Goal: Transaction & Acquisition: Book appointment/travel/reservation

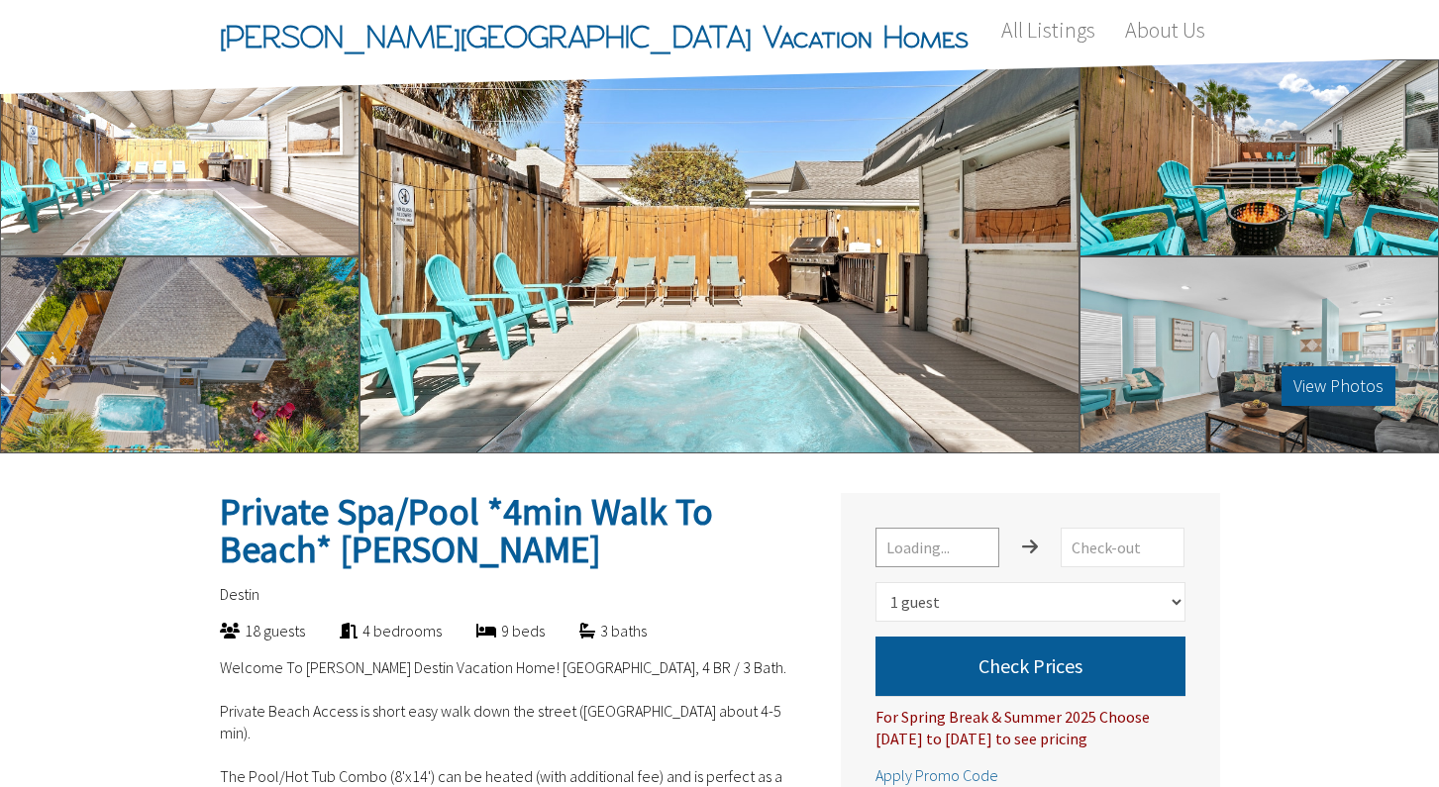
select select "1"
click at [300, 328] on div at bounding box center [179, 354] width 359 height 197
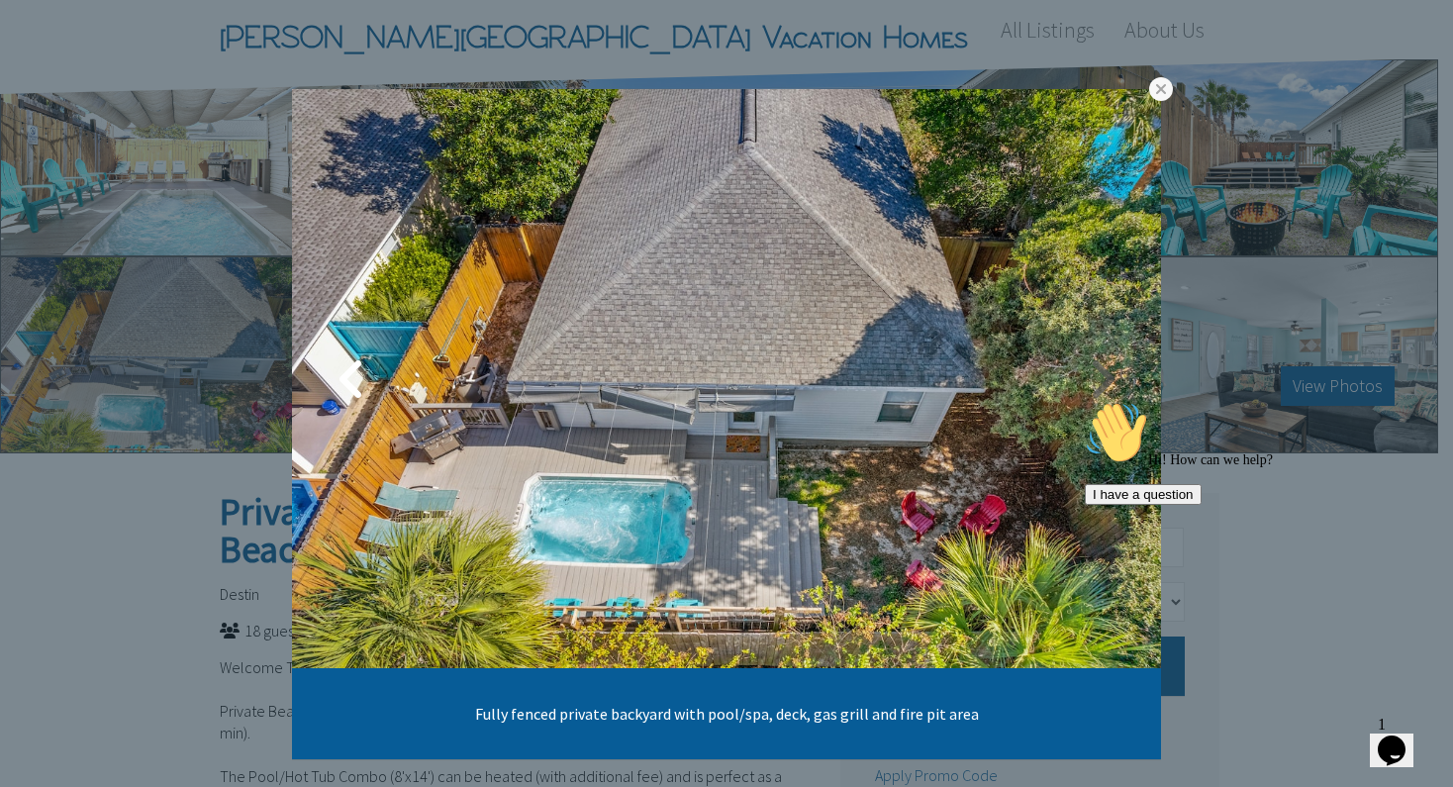
click at [1099, 375] on link at bounding box center [1102, 379] width 50 height 50
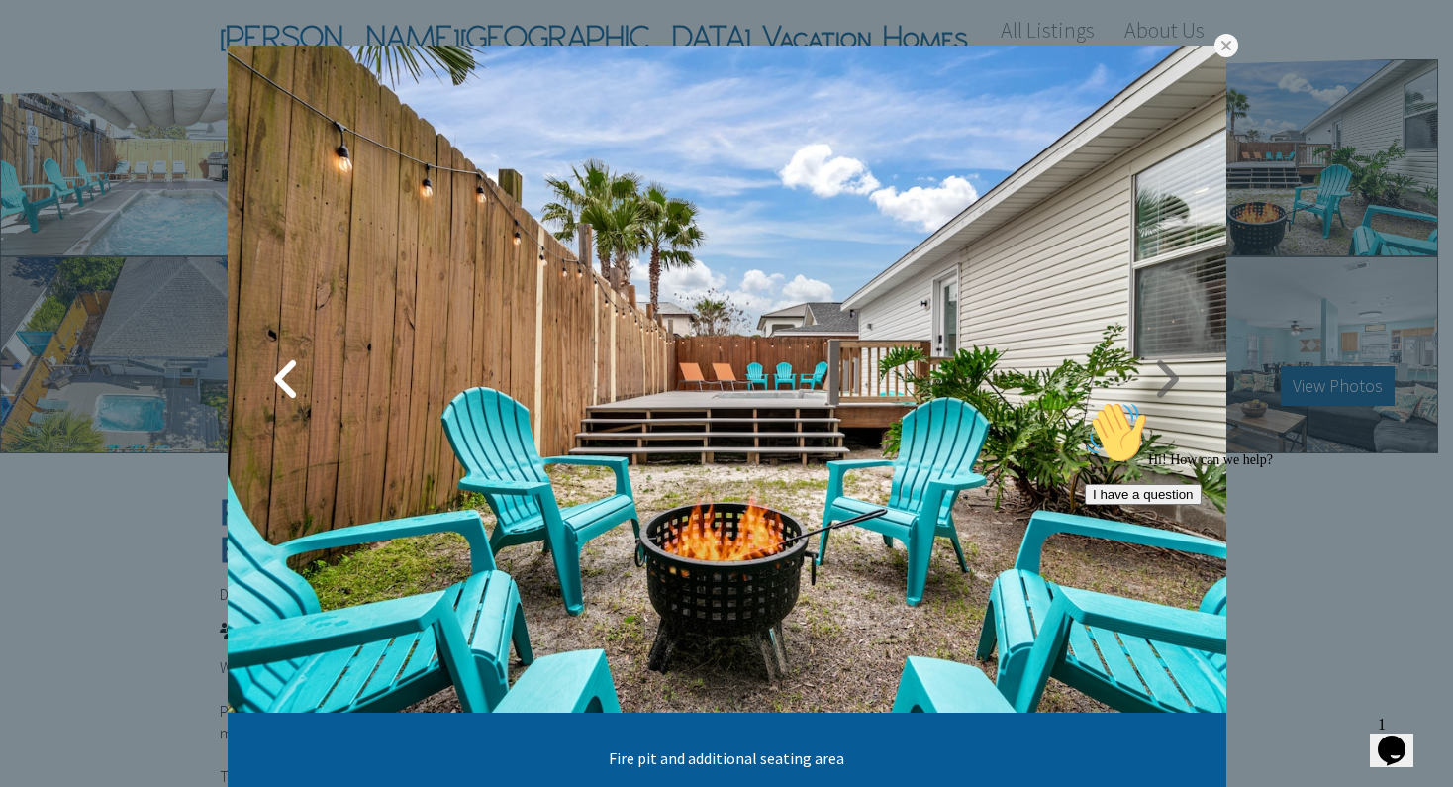
click at [1143, 380] on link at bounding box center [1168, 379] width 50 height 50
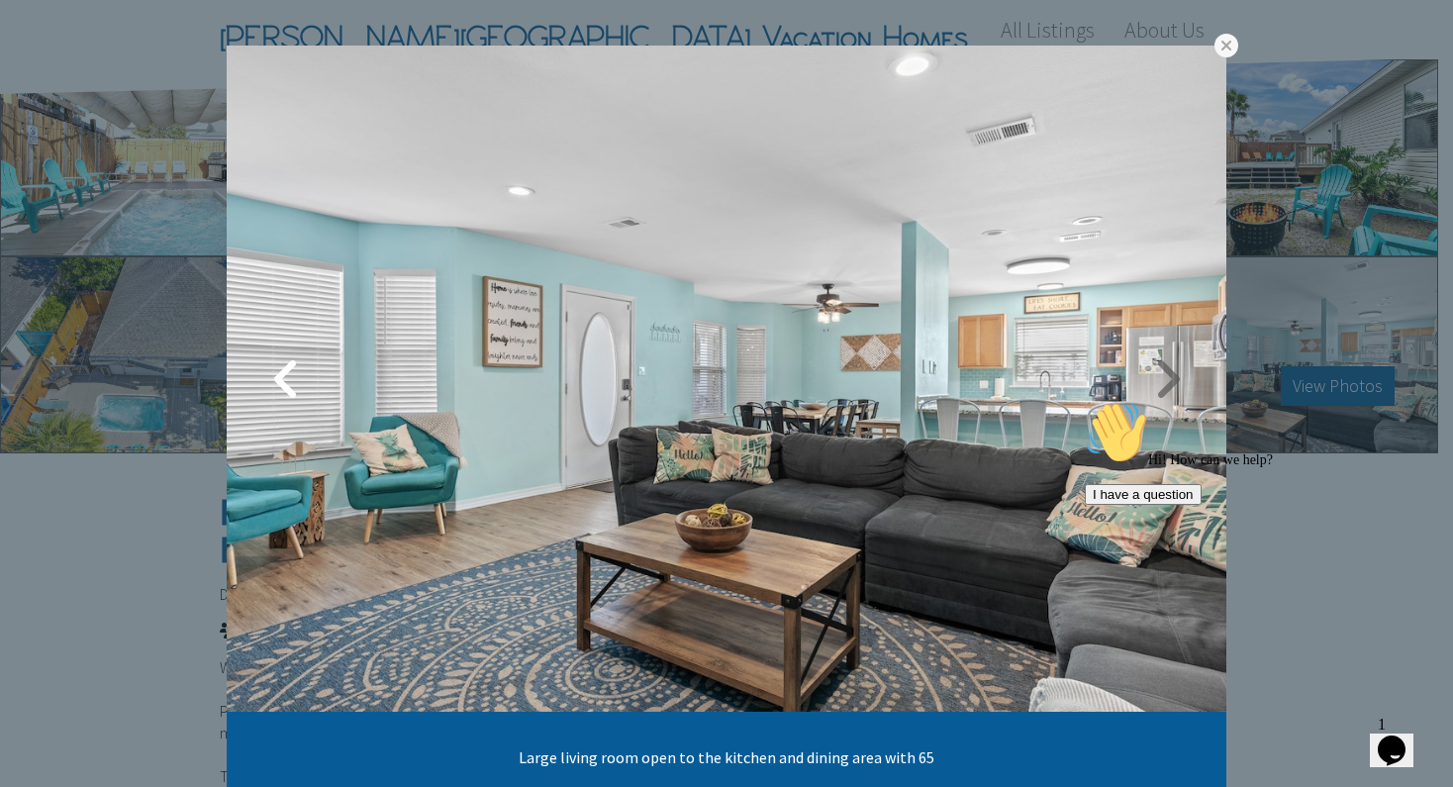
click at [1137, 379] on div at bounding box center [727, 379] width 1000 height 666
click at [1148, 378] on link at bounding box center [1168, 379] width 50 height 50
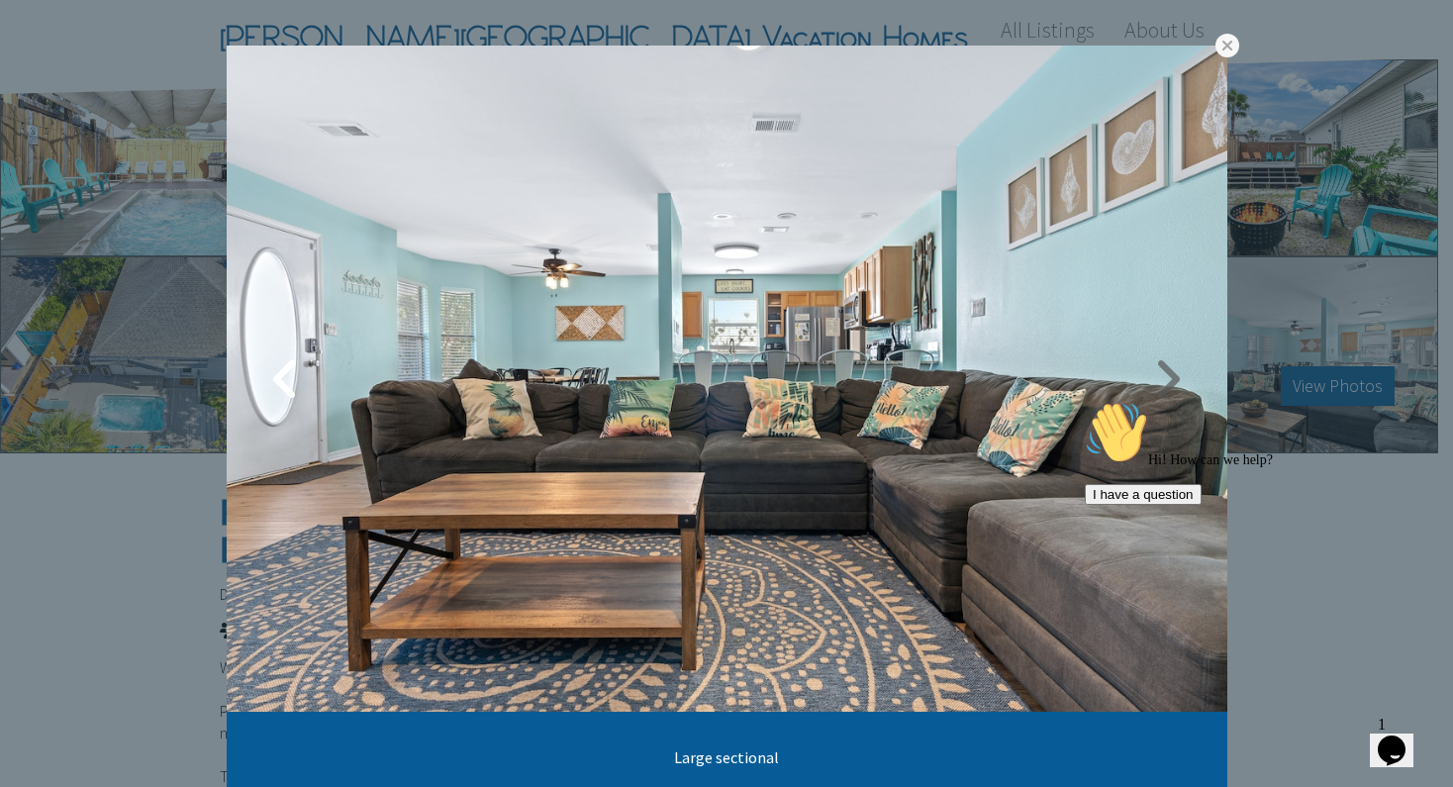
click at [1148, 378] on link at bounding box center [1169, 379] width 50 height 50
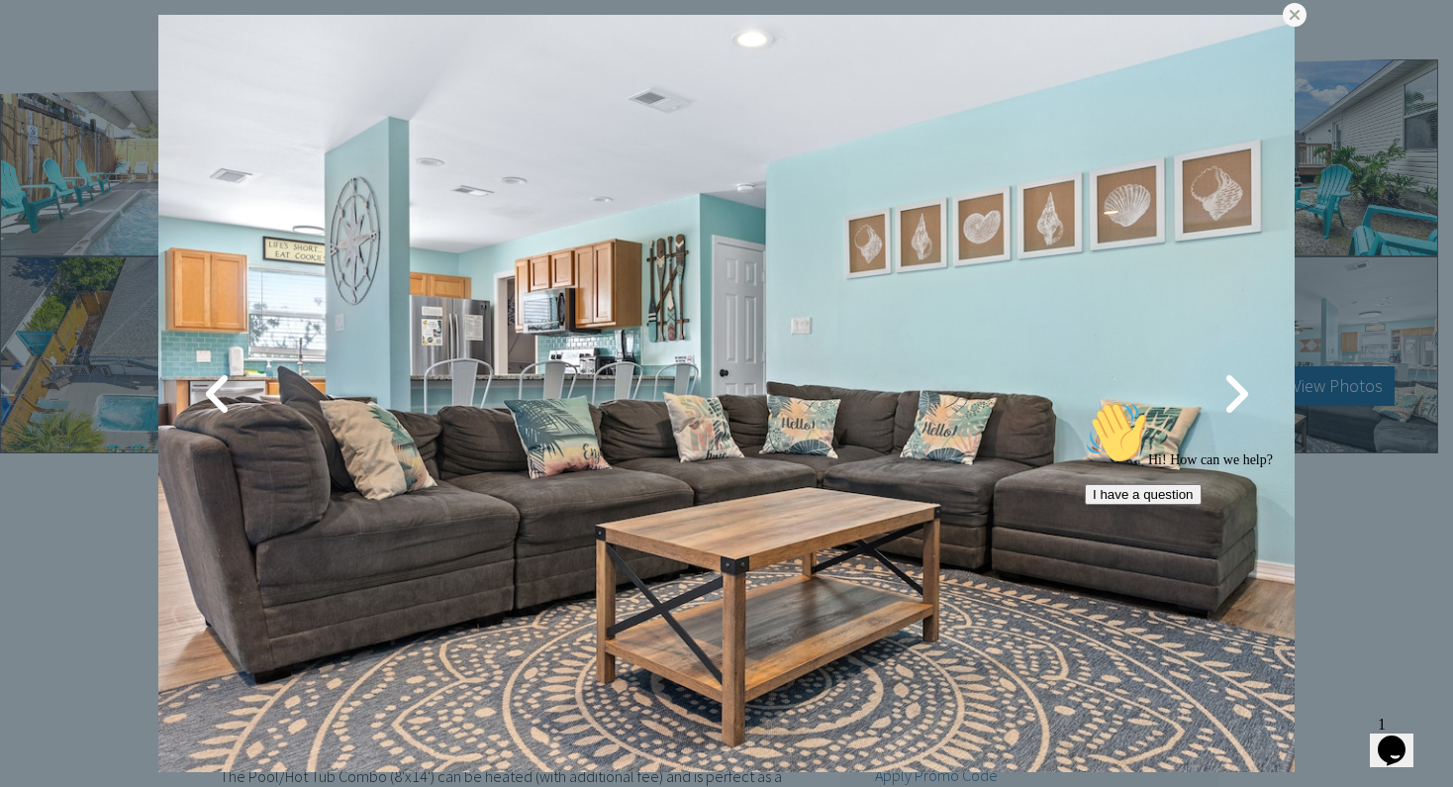
click at [1302, 469] on div "Hi! How can we help? I have a question" at bounding box center [1263, 453] width 356 height 104
click at [1275, 27] on img at bounding box center [726, 393] width 1137 height 757
click at [1288, 19] on link at bounding box center [1295, 15] width 24 height 24
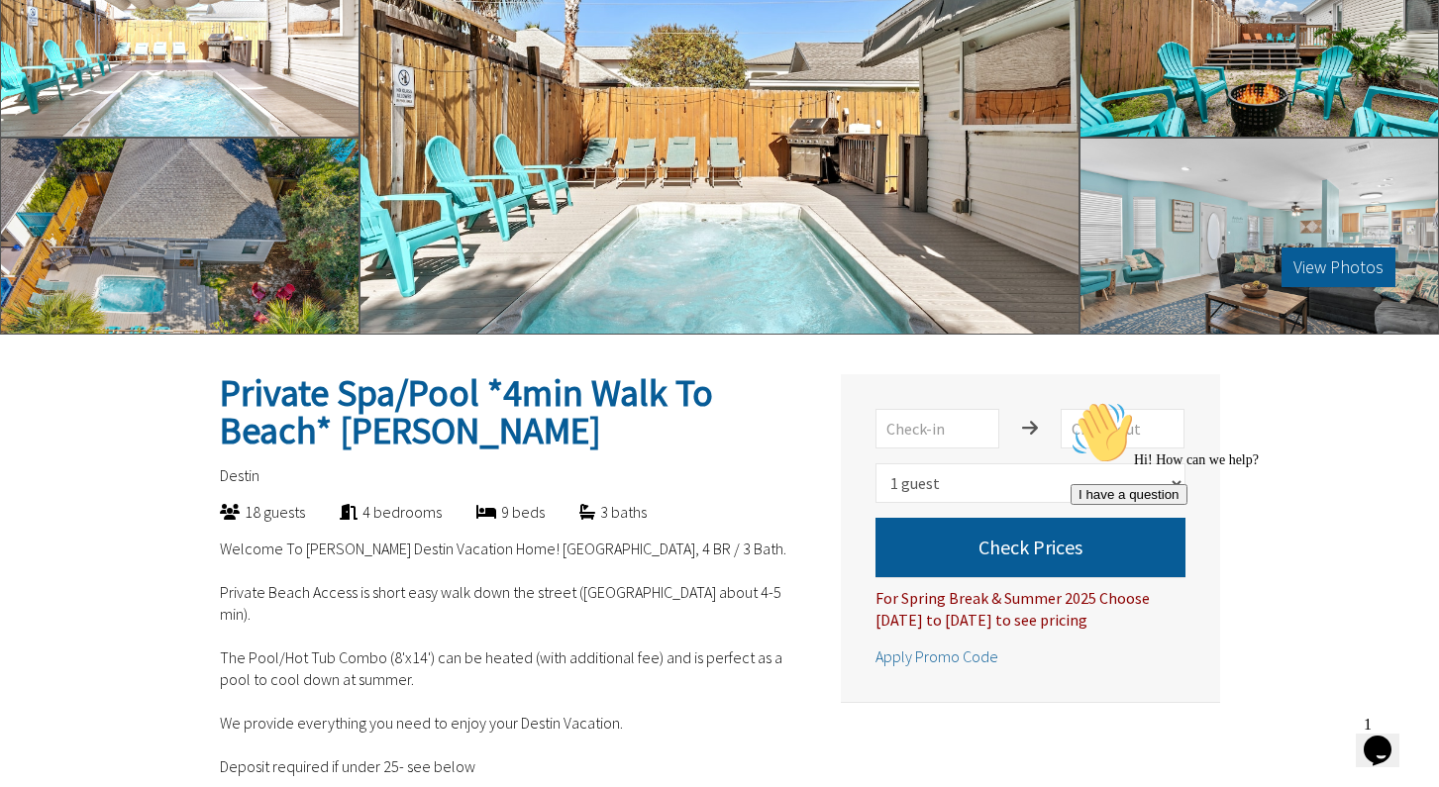
scroll to position [321, 0]
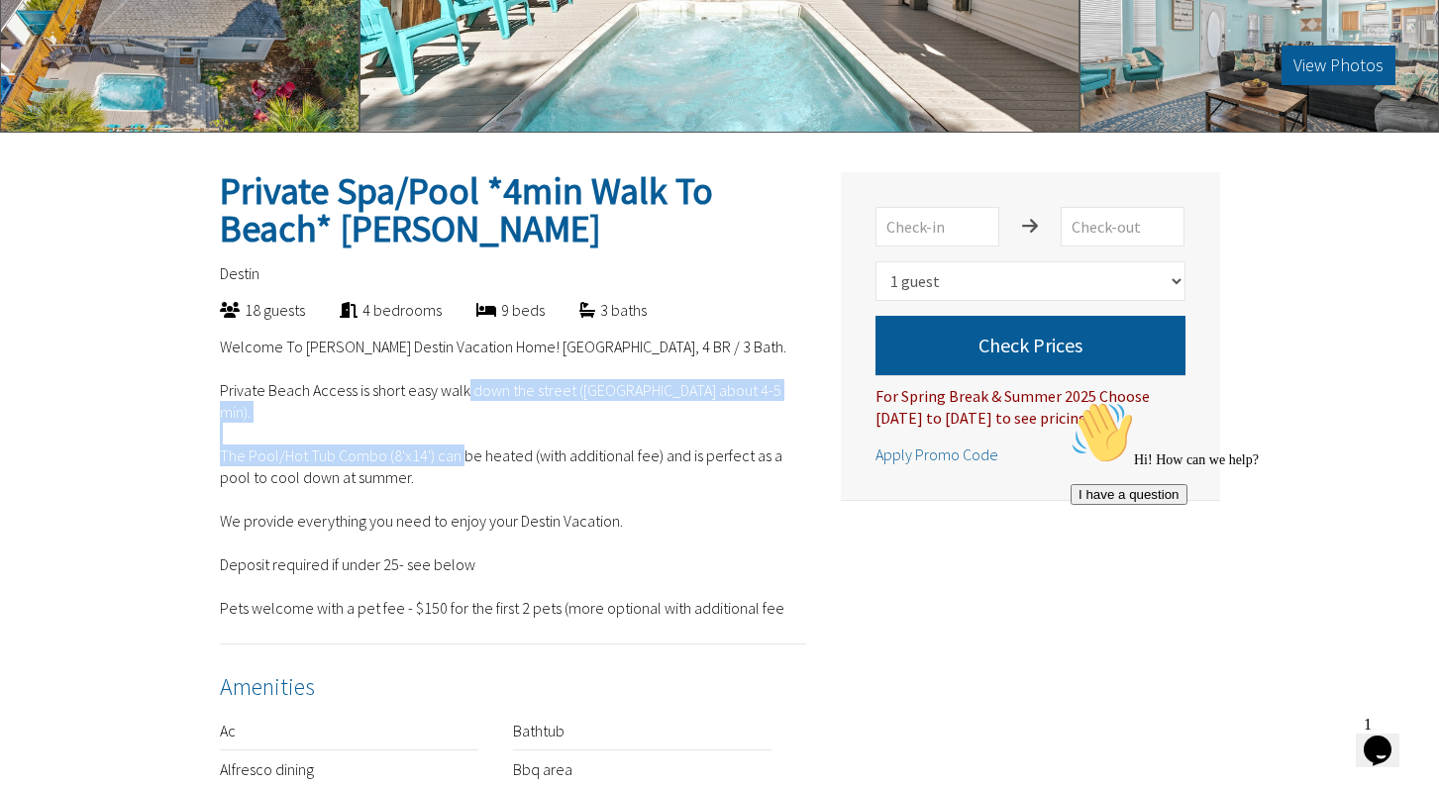
drag, startPoint x: 455, startPoint y: 433, endPoint x: 457, endPoint y: 464, distance: 31.7
click at [457, 464] on p "Welcome To [PERSON_NAME] Destin Vacation Home! [GEOGRAPHIC_DATA], 4 BR / 3 Bath…" at bounding box center [513, 477] width 586 height 283
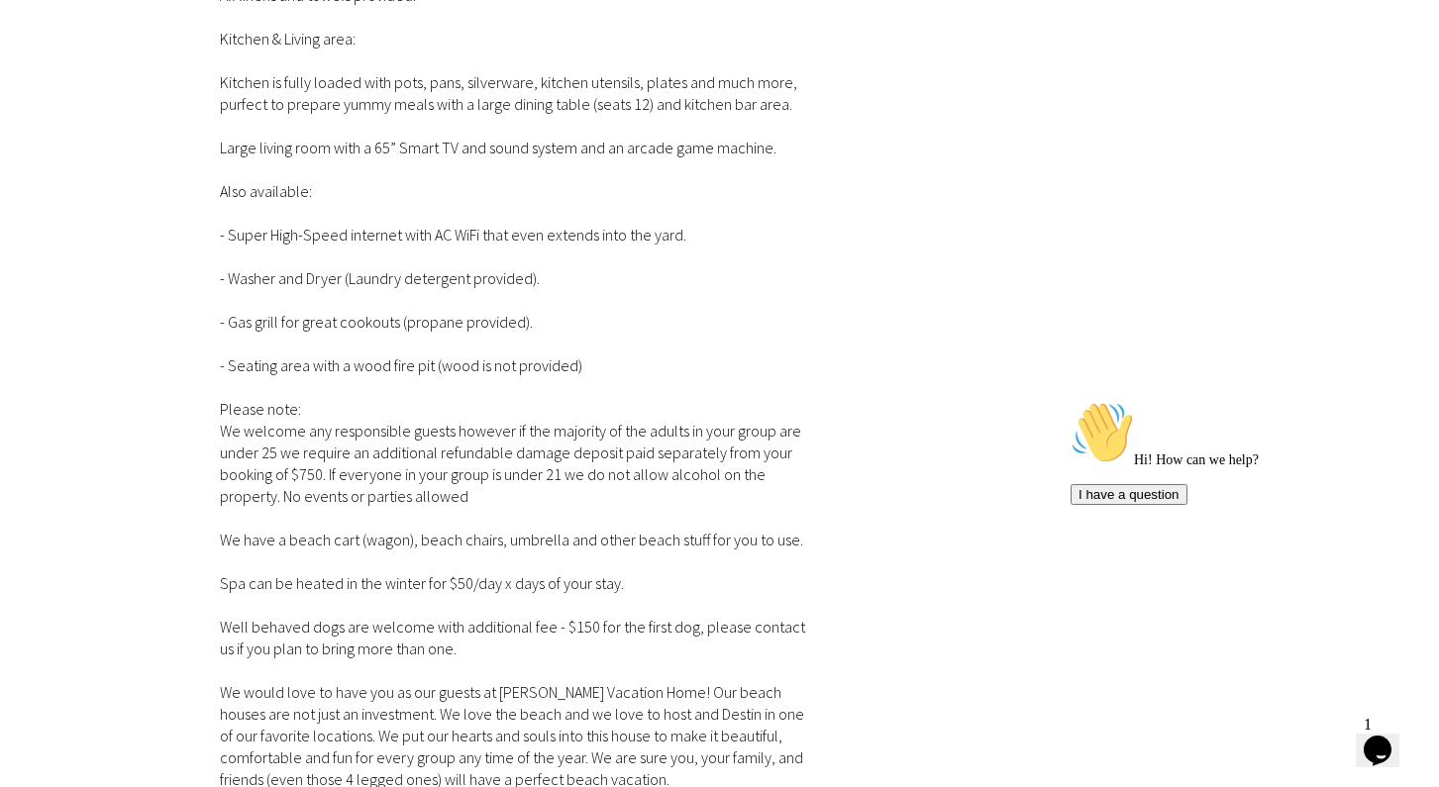
scroll to position [2323, 0]
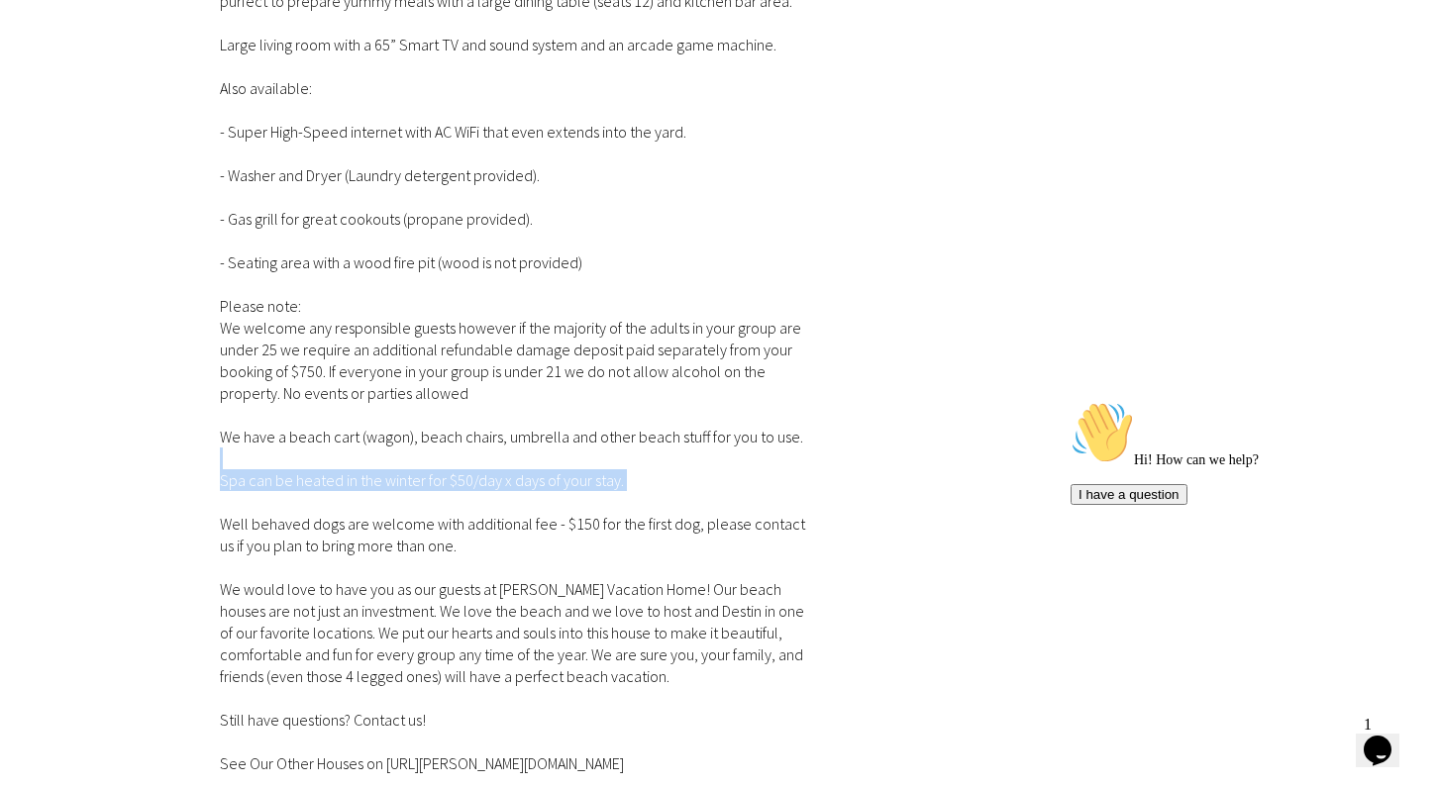
drag, startPoint x: 774, startPoint y: 495, endPoint x: 774, endPoint y: 457, distance: 37.6
click at [774, 457] on div "The Rooms: 1st bedroom: King Size Bed Share the hallway bathroom. 2nd Bedroom Q…" at bounding box center [513, 99] width 586 height 1438
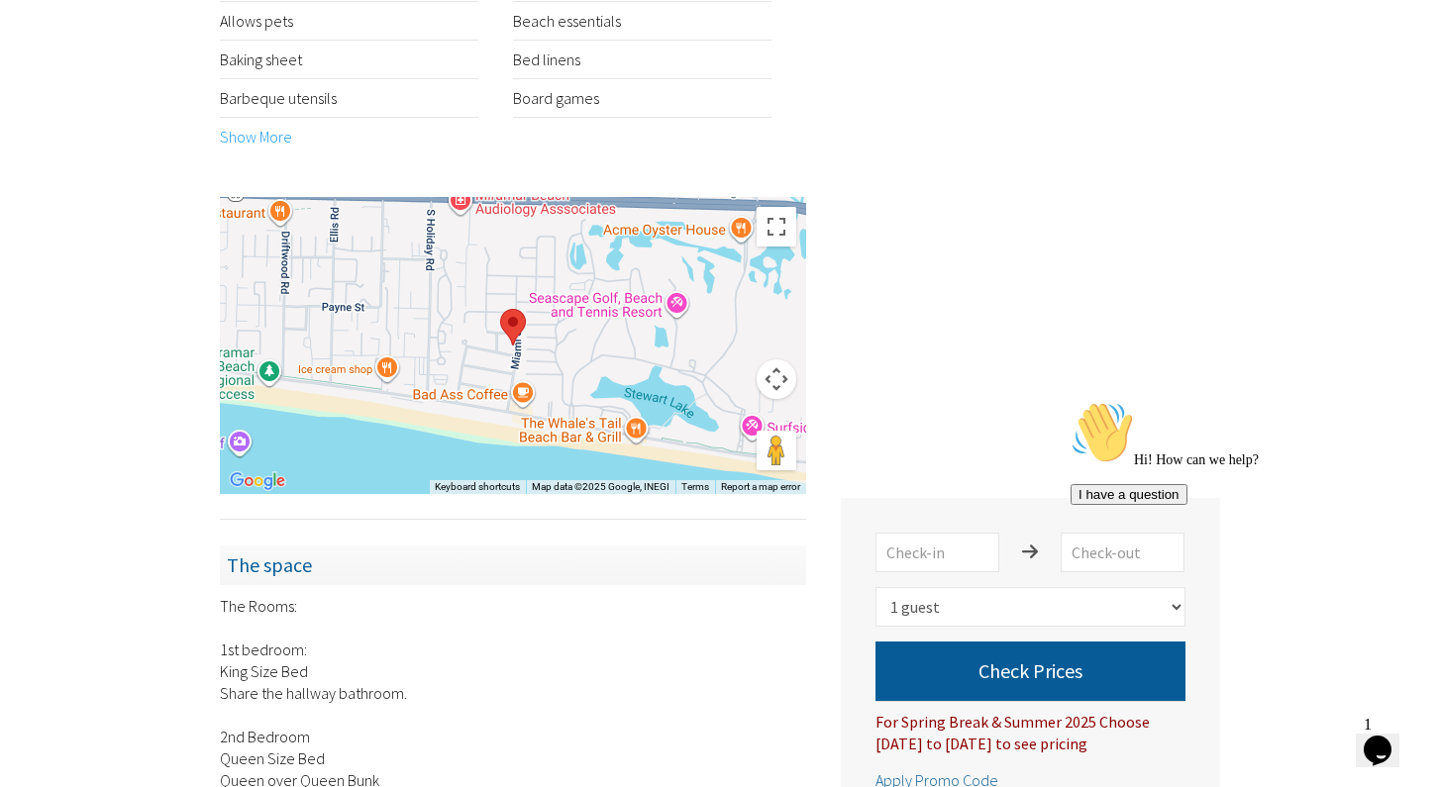
scroll to position [1106, 0]
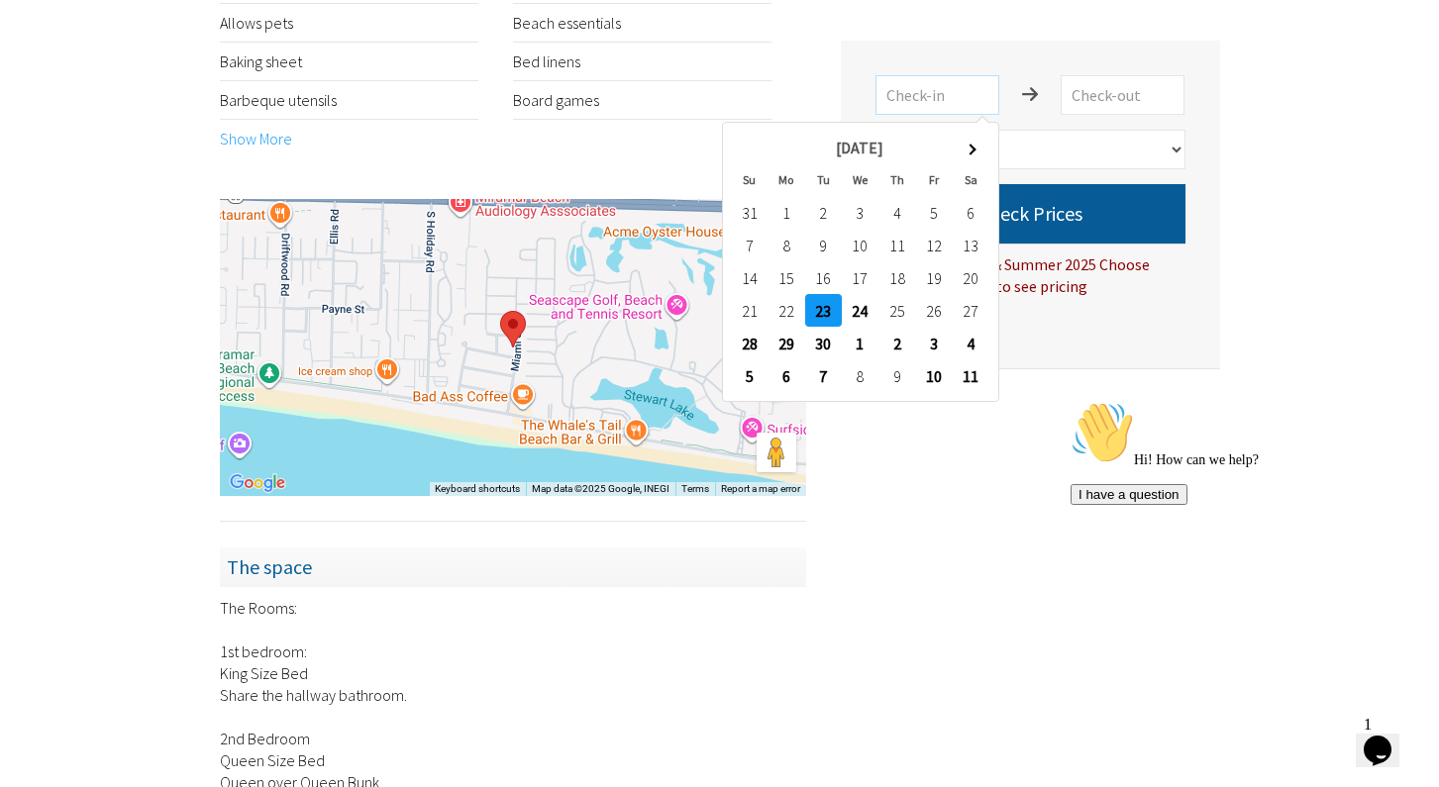
click at [956, 103] on input "text" at bounding box center [937, 95] width 124 height 40
click at [970, 136] on th at bounding box center [970, 147] width 37 height 33
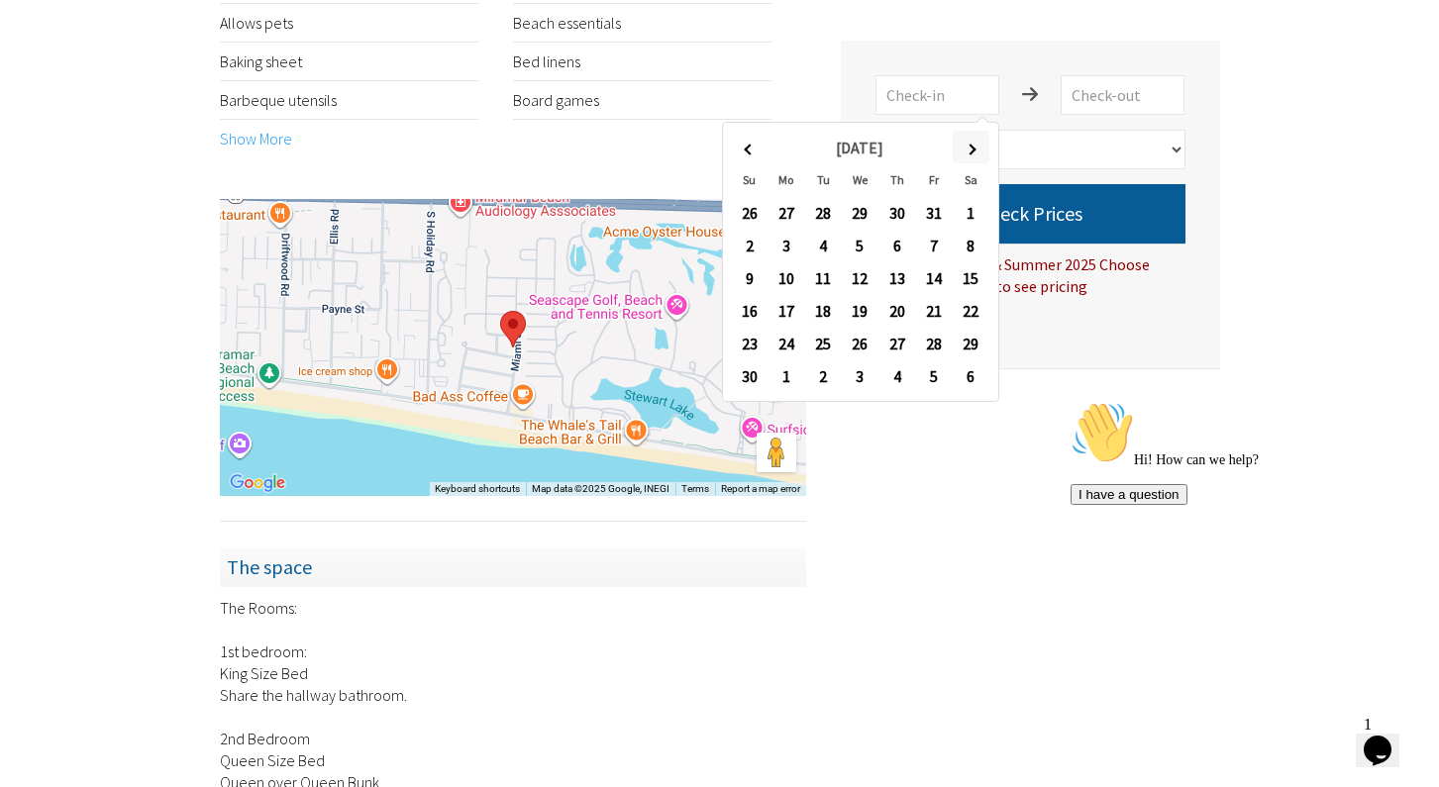
click at [977, 150] on th at bounding box center [970, 147] width 37 height 33
type input "[DATE]"
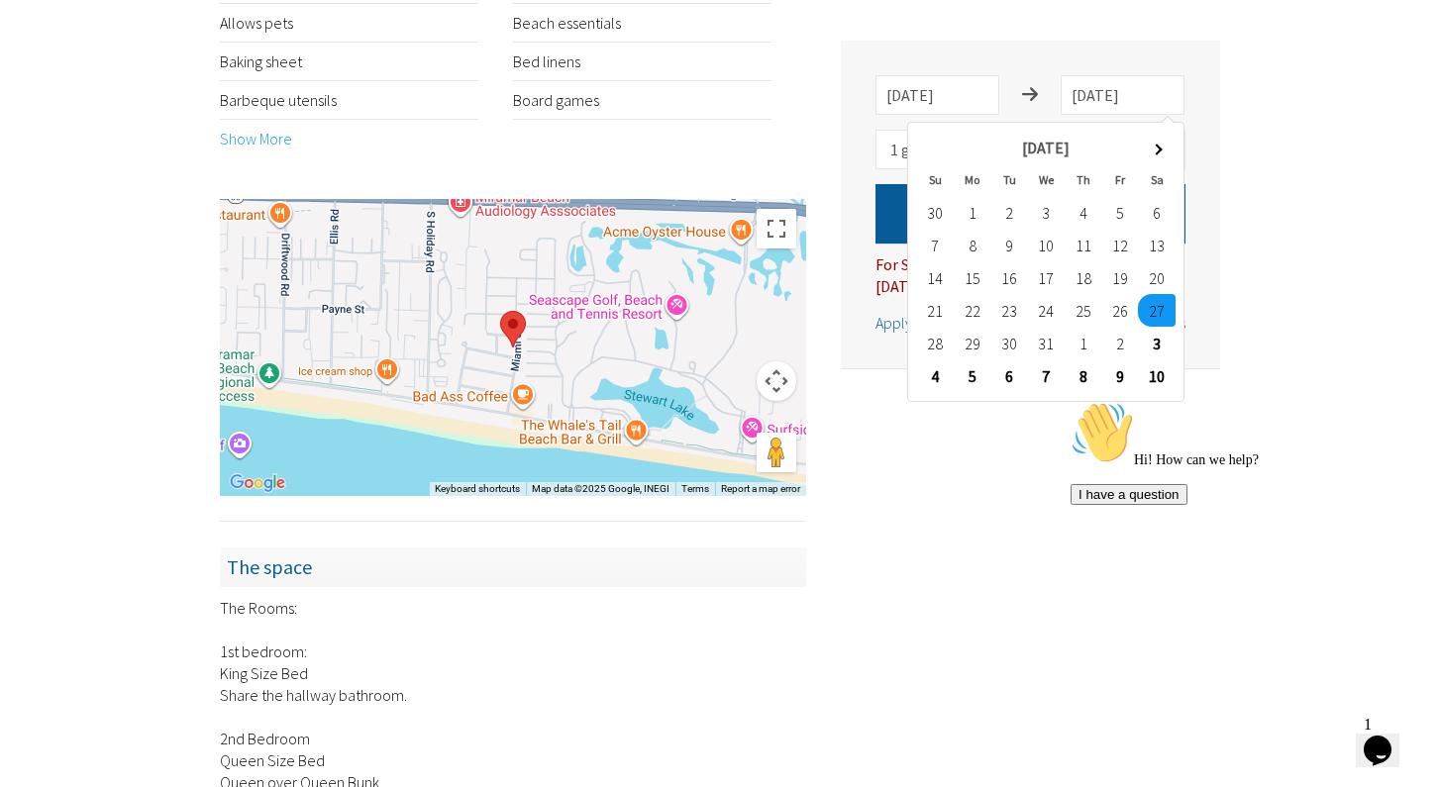
click at [1078, 338] on td "1" at bounding box center [1082, 343] width 37 height 33
click at [1078, 339] on td "1" at bounding box center [1082, 343] width 37 height 33
drag, startPoint x: 1044, startPoint y: 517, endPoint x: 664, endPoint y: 310, distance: 432.0
